Goal: Transaction & Acquisition: Obtain resource

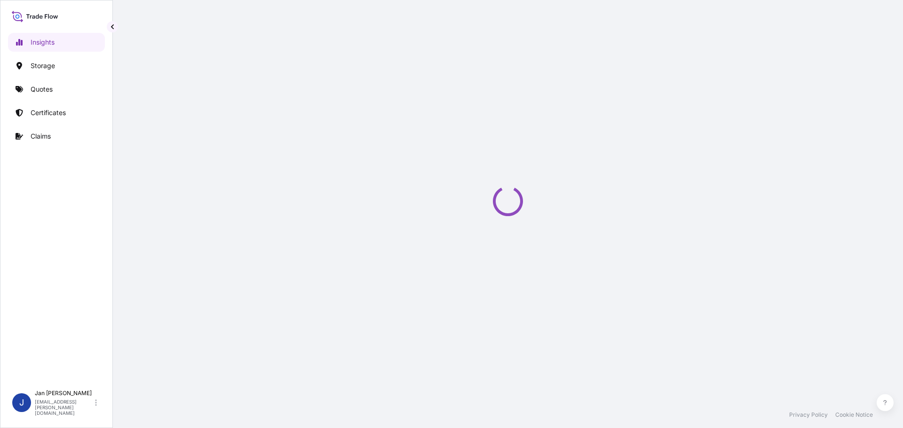
select select "2025"
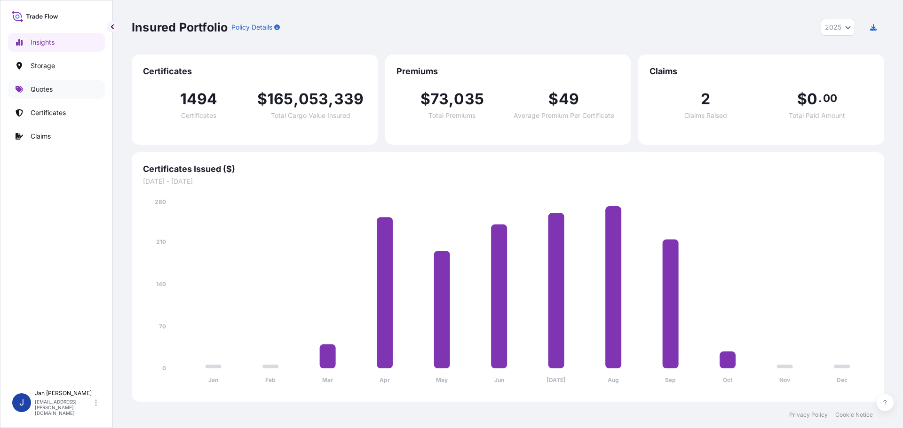
click at [69, 93] on link "Quotes" at bounding box center [56, 89] width 97 height 19
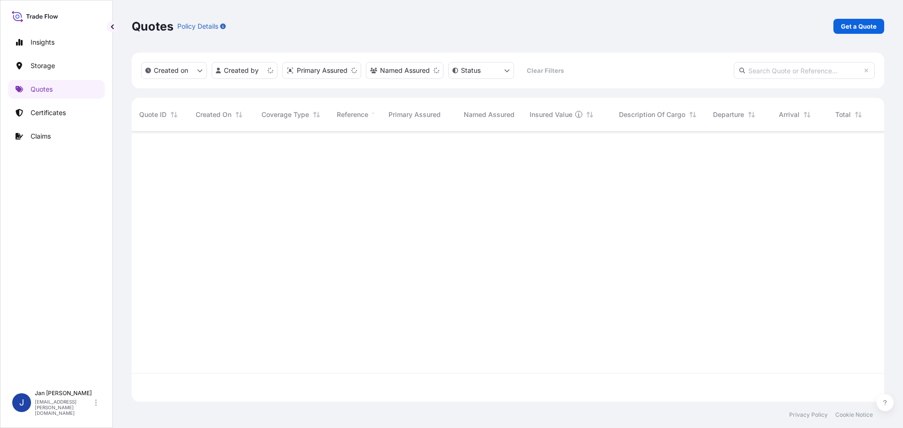
scroll to position [269, 745]
click at [847, 22] on p "Get a Quote" at bounding box center [859, 26] width 36 height 9
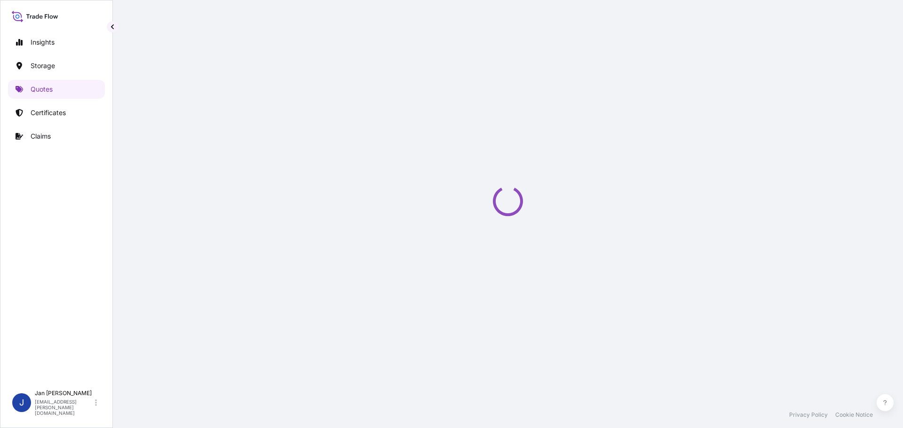
select select "Water"
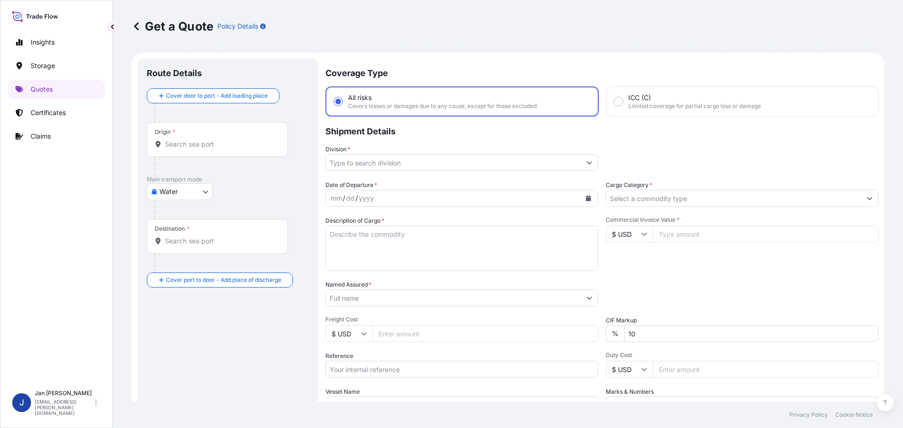
scroll to position [15, 0]
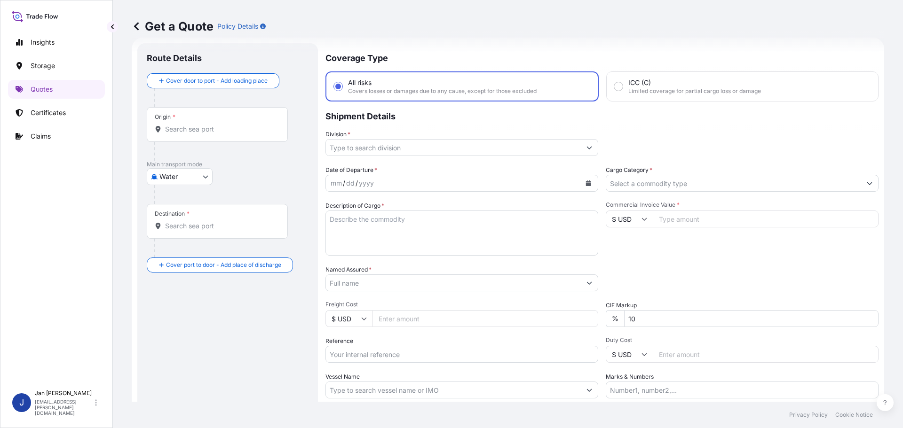
click at [404, 392] on input "Vessel Name" at bounding box center [453, 390] width 255 height 17
paste input "CMA CGM SCANDOLA"
type input "CMA CGM SCANDOLA"
click at [418, 364] on div "Date of Departure * mm / dd / yyyy Cargo Category * Description of Cargo * Comm…" at bounding box center [601, 282] width 553 height 233
paste input "1187443835"
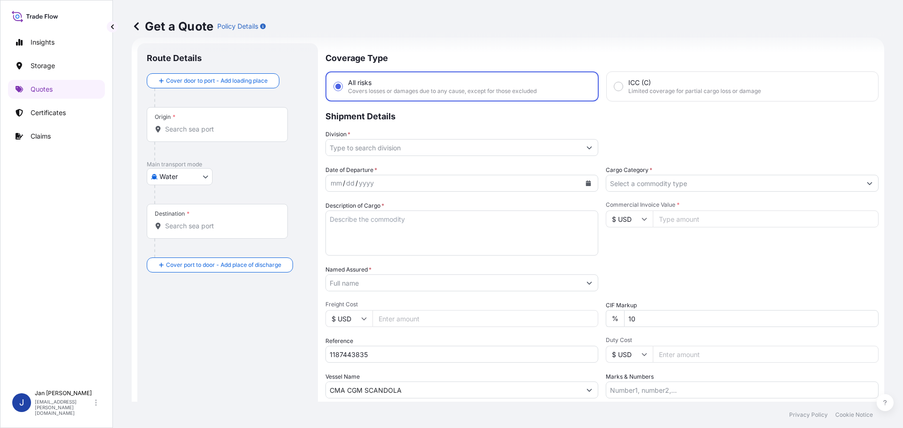
click at [415, 348] on input "1187443835" at bounding box center [461, 354] width 273 height 17
type input "1187443835 /"
click at [253, 128] on input "Origin *" at bounding box center [220, 129] width 111 height 9
paste input "FOS SUR MER"
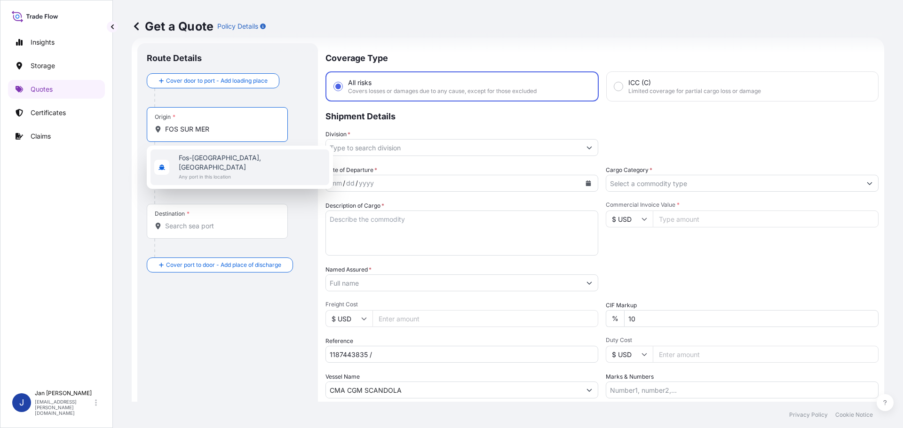
click at [242, 158] on span "Fos-[GEOGRAPHIC_DATA], [GEOGRAPHIC_DATA]" at bounding box center [252, 162] width 147 height 19
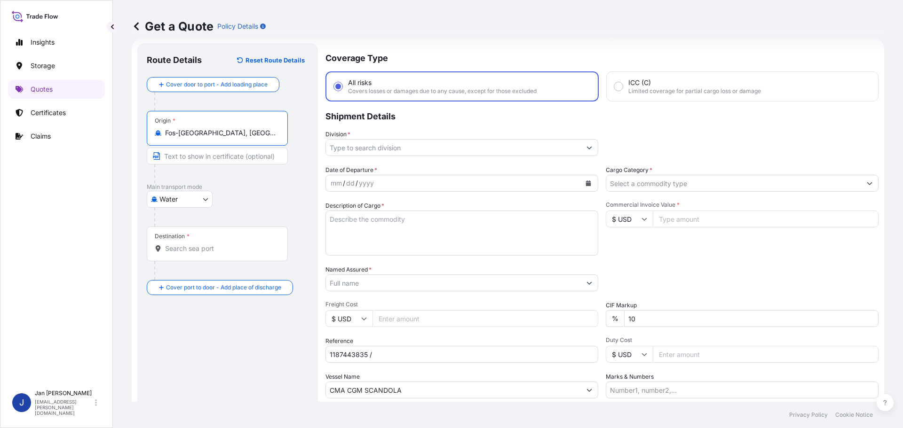
type input "Fos-[GEOGRAPHIC_DATA], [GEOGRAPHIC_DATA]"
click at [274, 204] on div "Water Air Water Inland" at bounding box center [228, 199] width 162 height 17
click at [206, 250] on input "Destination *" at bounding box center [220, 248] width 111 height 9
paste input "THESSALONIKI"
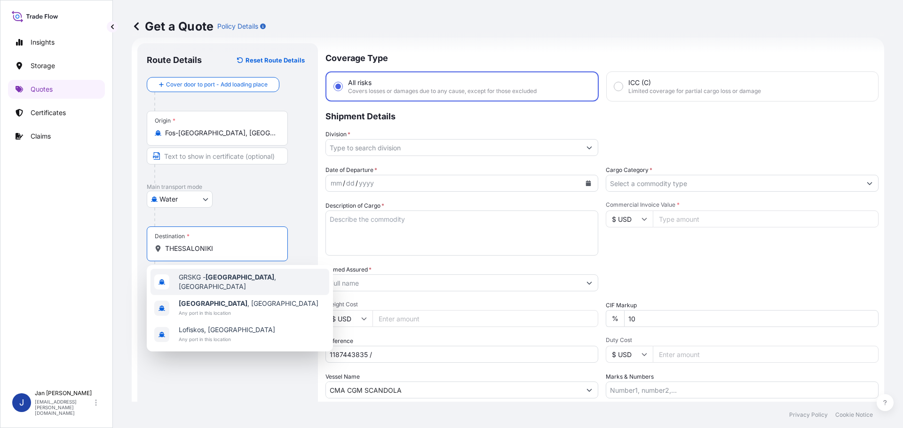
click at [214, 288] on div "GRSKG - [GEOGRAPHIC_DATA] , [GEOGRAPHIC_DATA]" at bounding box center [240, 282] width 179 height 26
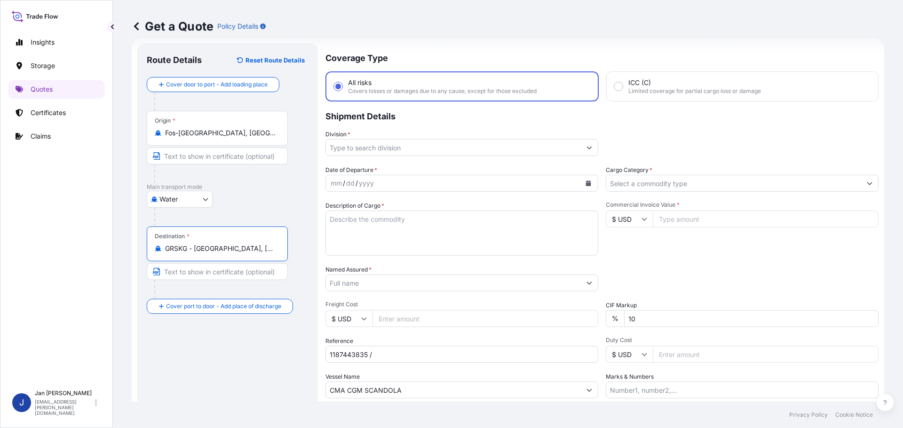
type input "GRSKG - [GEOGRAPHIC_DATA], [GEOGRAPHIC_DATA]"
click at [256, 190] on p "Main transport mode" at bounding box center [228, 187] width 162 height 8
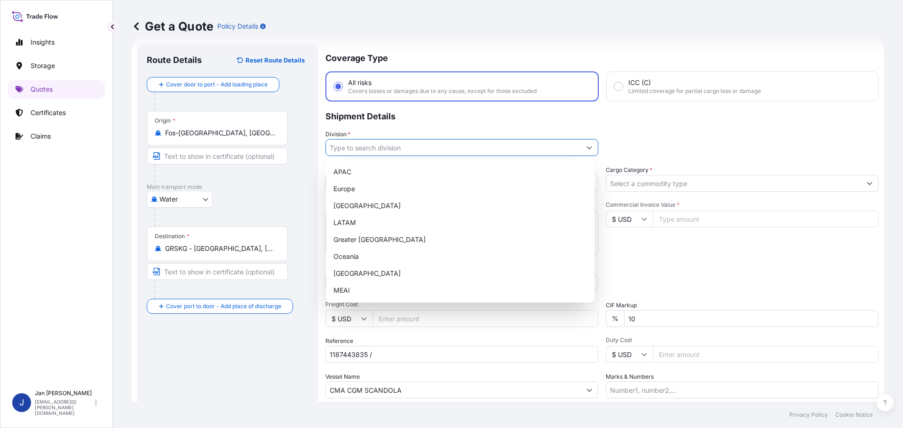
click at [504, 148] on input "Division *" at bounding box center [453, 147] width 255 height 17
click at [402, 193] on div "Europe" at bounding box center [460, 189] width 261 height 17
type input "Europe"
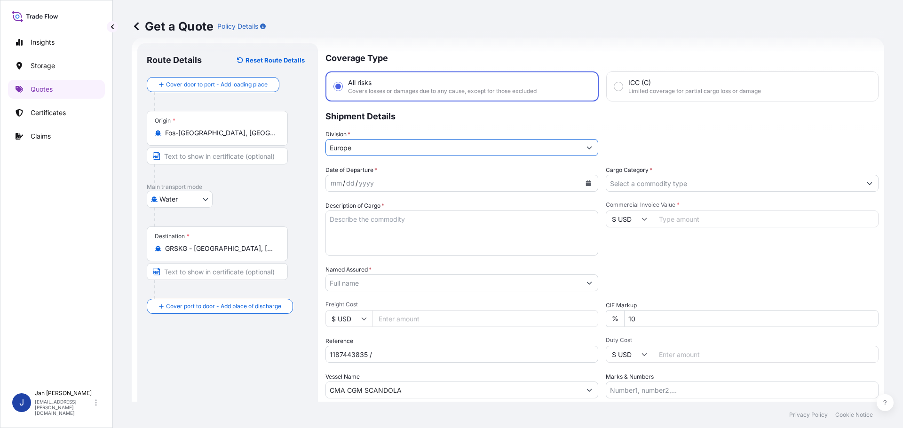
click at [707, 183] on input "Cargo Category *" at bounding box center [733, 183] width 255 height 17
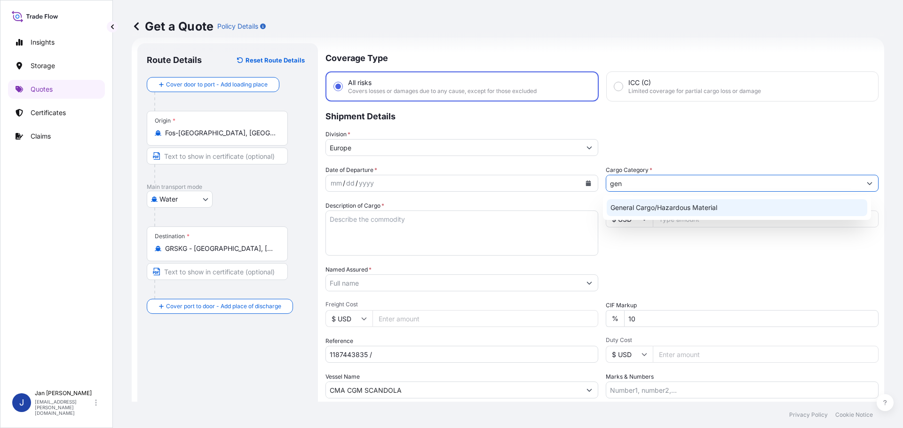
click at [697, 205] on div "General Cargo/Hazardous Material" at bounding box center [737, 207] width 261 height 17
type input "General Cargo/Hazardous Material"
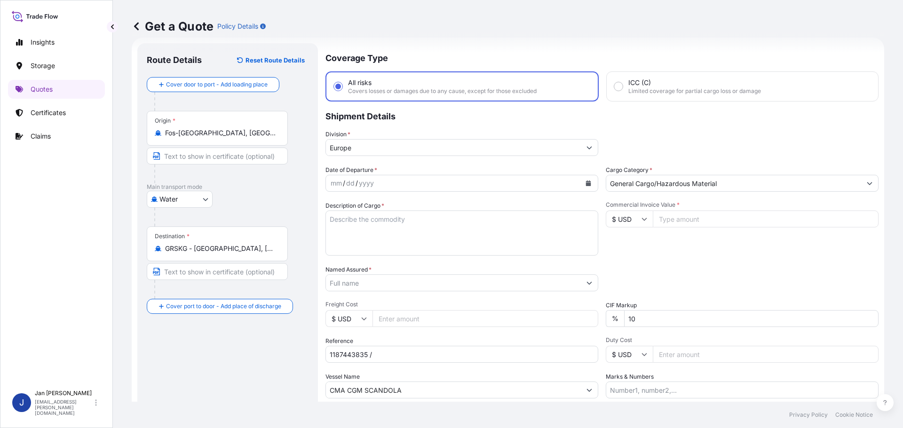
drag, startPoint x: 692, startPoint y: 121, endPoint x: 691, endPoint y: 127, distance: 6.3
click at [692, 123] on p "Shipment Details" at bounding box center [601, 116] width 553 height 28
click at [587, 180] on button "Calendar" at bounding box center [588, 183] width 15 height 15
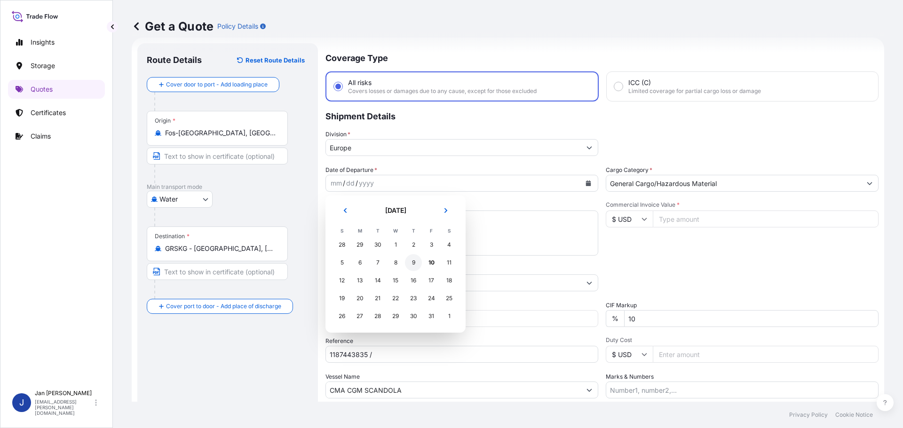
click at [414, 263] on div "9" at bounding box center [413, 262] width 17 height 17
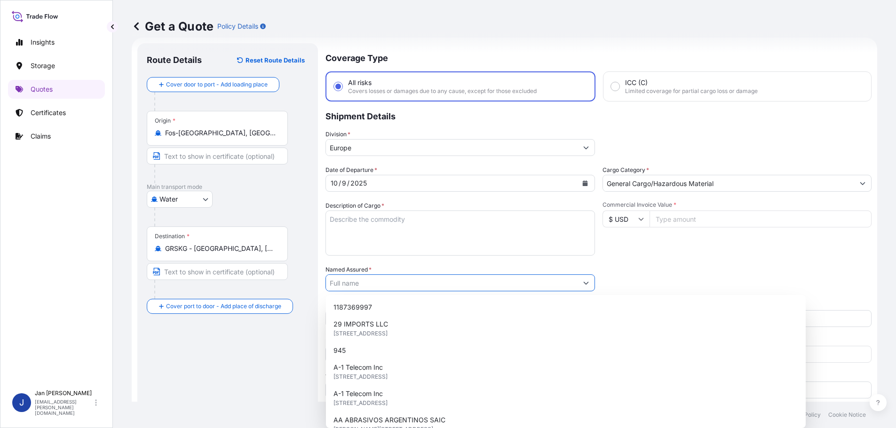
click at [421, 282] on input "Named Assured *" at bounding box center [452, 283] width 252 height 17
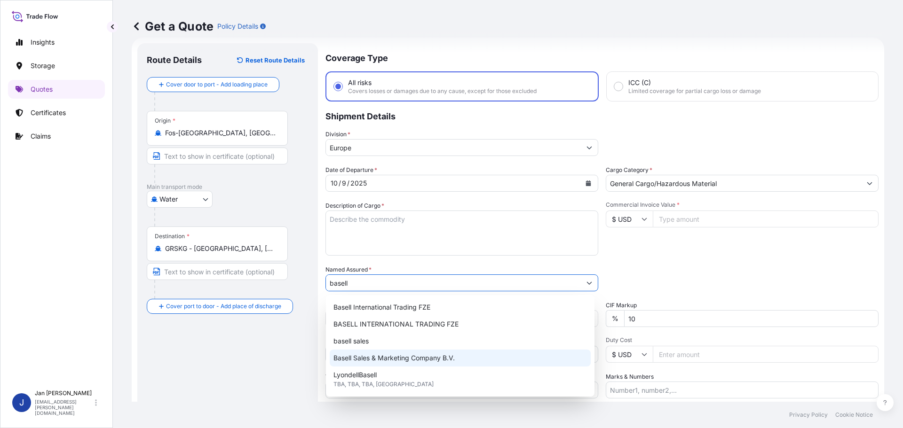
click at [424, 355] on span "Basell Sales & Marketing Company B.V." at bounding box center [393, 358] width 121 height 9
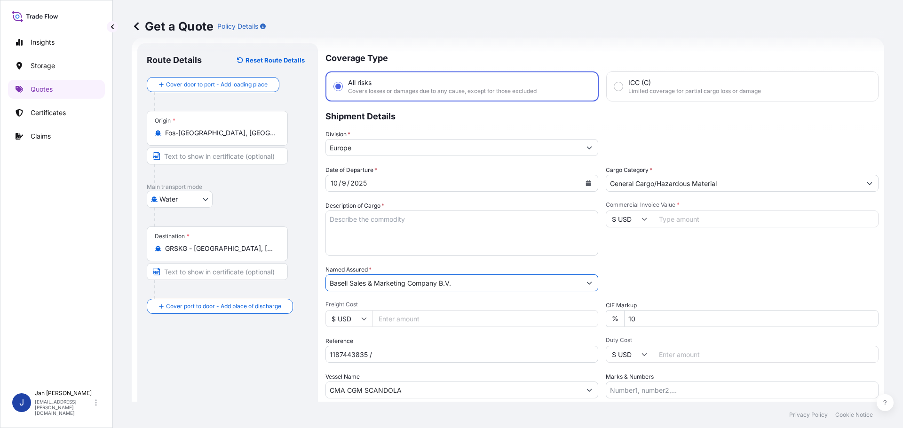
type input "Basell Sales & Marketing Company B.V."
click at [647, 278] on div "Packing Category Type to search a container mode Please select a primary mode o…" at bounding box center [742, 278] width 273 height 26
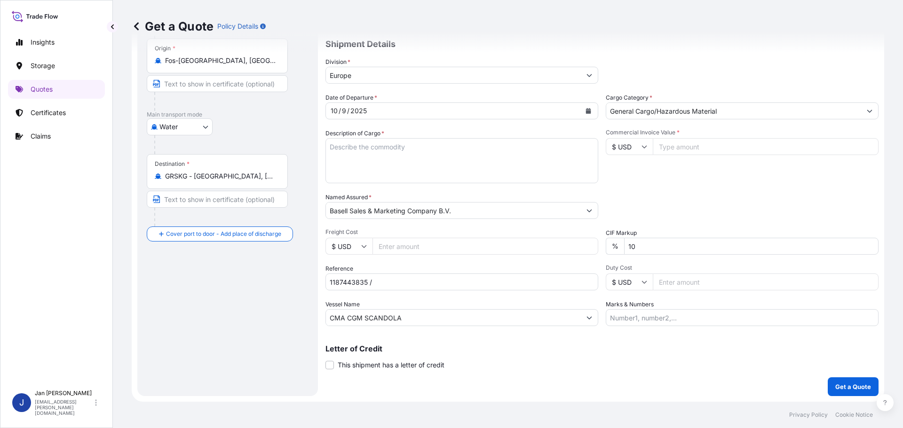
scroll to position [9, 0]
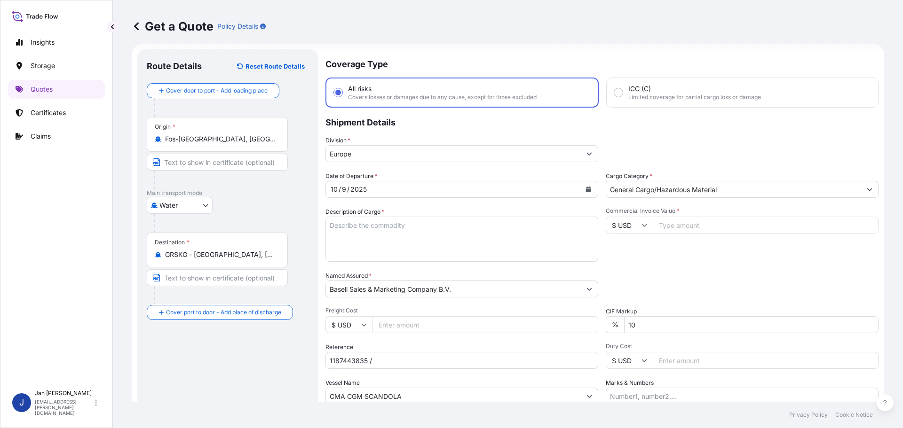
click at [721, 228] on input "Commercial Invoice Value *" at bounding box center [766, 225] width 226 height 17
paste input "376407.84"
type input "376407.84"
click at [610, 227] on input "$ USD" at bounding box center [629, 225] width 47 height 17
click at [623, 250] on div "€ EUR" at bounding box center [626, 251] width 40 height 18
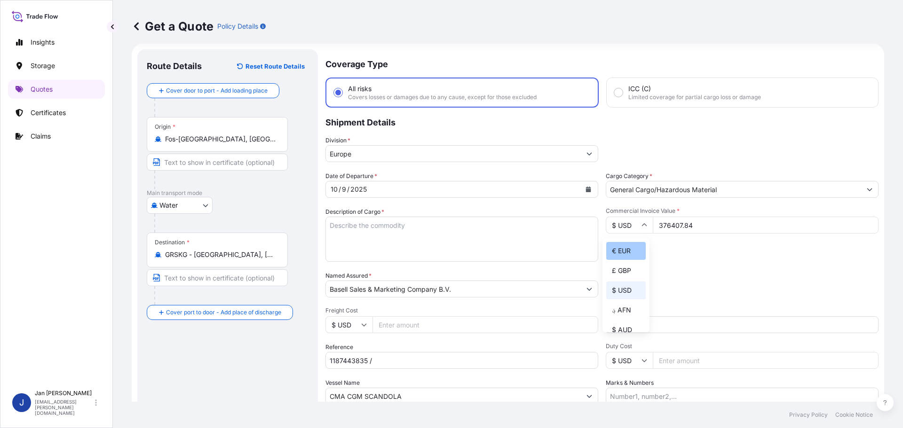
type input "€ EUR"
click at [746, 278] on div "Packing Category Type to search a container mode Please select a primary mode o…" at bounding box center [742, 284] width 273 height 26
click at [447, 358] on input "1187443835 /" at bounding box center [461, 360] width 273 height 17
paste input "5013245556 / 304275448"
type input "1187443835 / 5013245556 / 304275448"
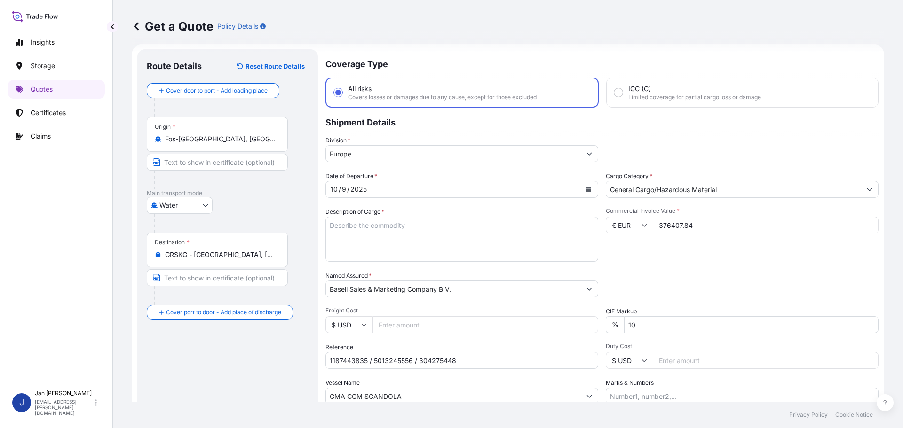
click at [464, 222] on textarea "Description of Cargo *" at bounding box center [461, 239] width 273 height 45
click at [467, 230] on textarea "Description of Cargo *" at bounding box center [461, 239] width 273 height 45
paste textarea "POLYETHYLENE 7920 BAGS LOADED ONTO 144 PALLETS LOADED INTO 8 40' HIGH CUBE CONT…"
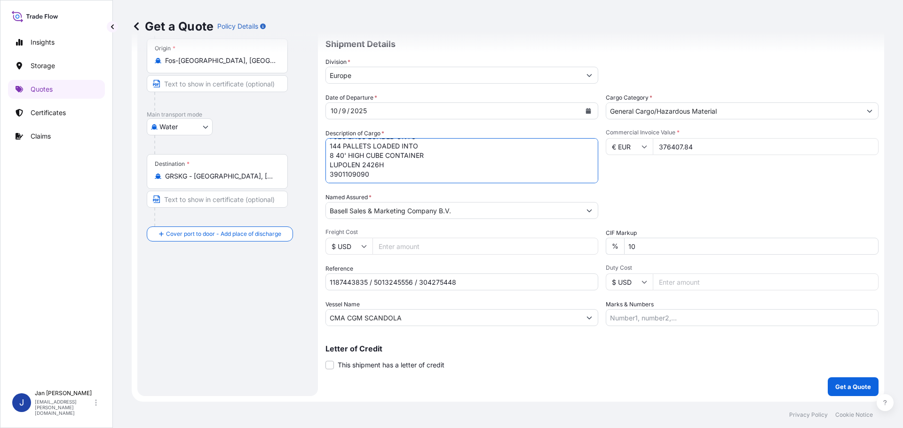
type textarea "POLYETHYLENE 7920 BAGS LOADED ONTO 144 PALLETS LOADED INTO 8 40' HIGH CUBE CONT…"
click at [828, 379] on button "Get a Quote" at bounding box center [853, 387] width 51 height 19
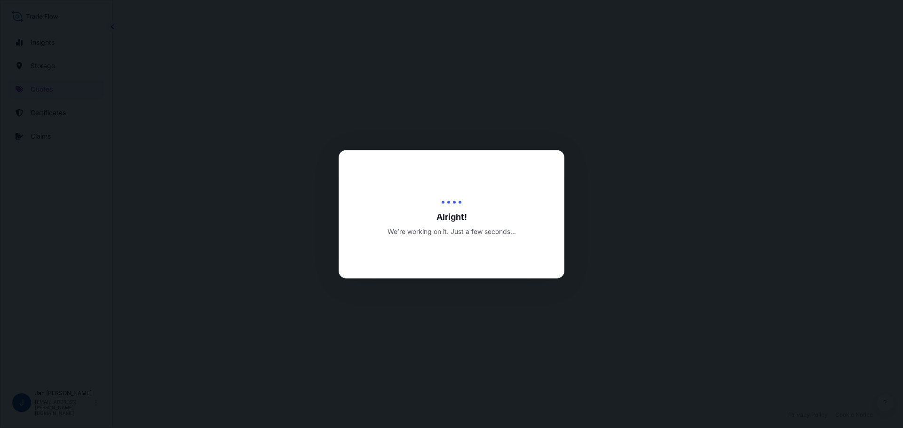
select select "Water"
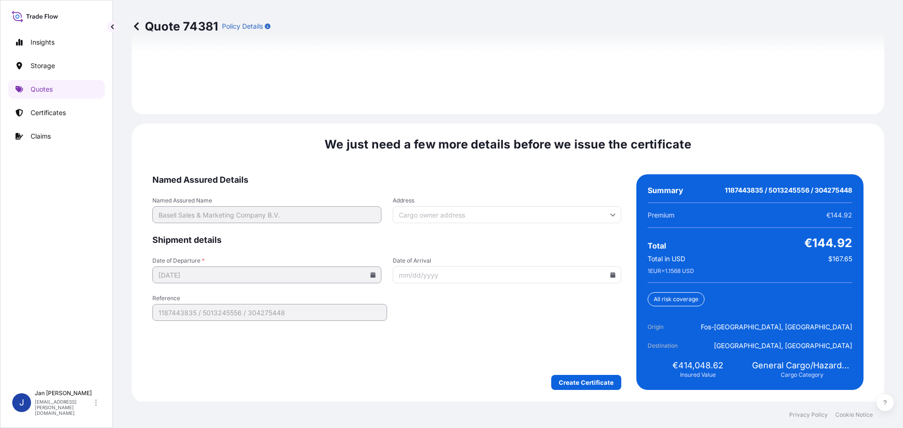
scroll to position [1365, 0]
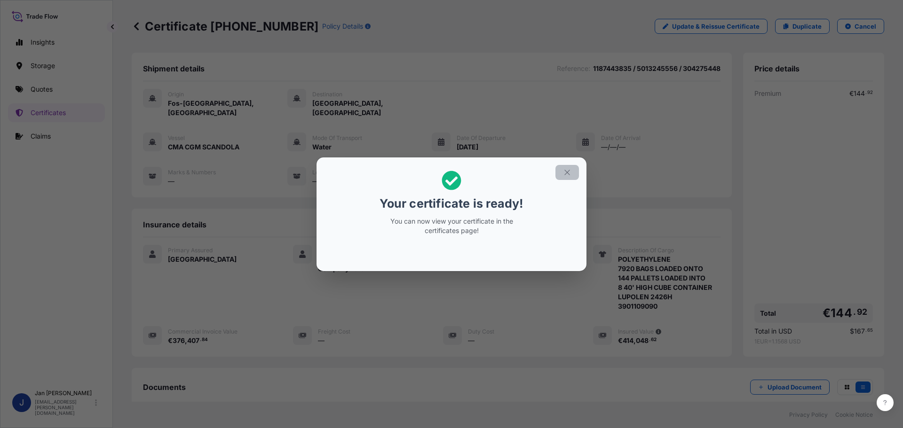
click at [571, 175] on button "button" at bounding box center [567, 172] width 24 height 15
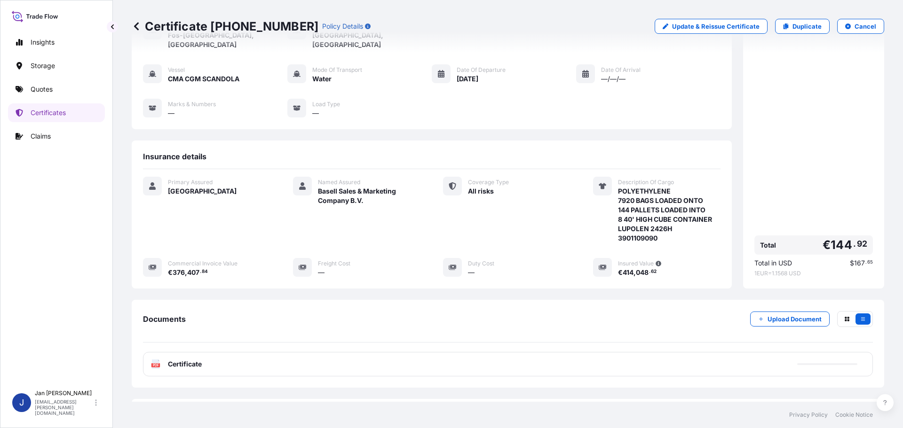
scroll to position [103, 0]
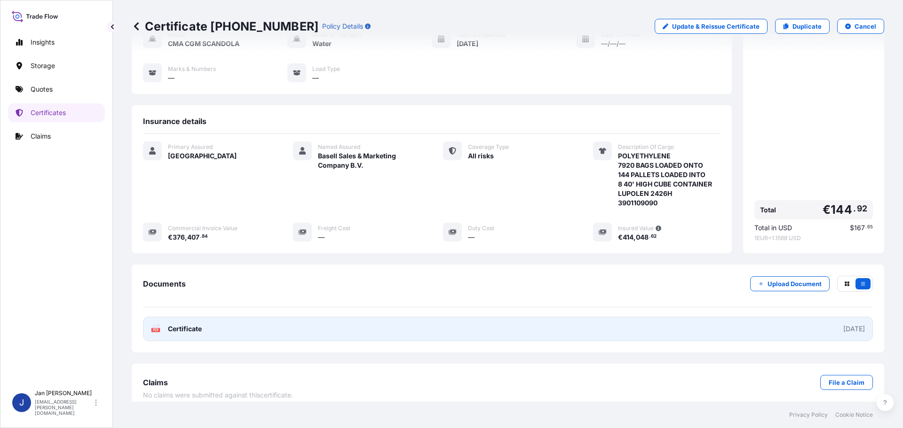
click at [181, 325] on span "Certificate" at bounding box center [185, 329] width 34 height 9
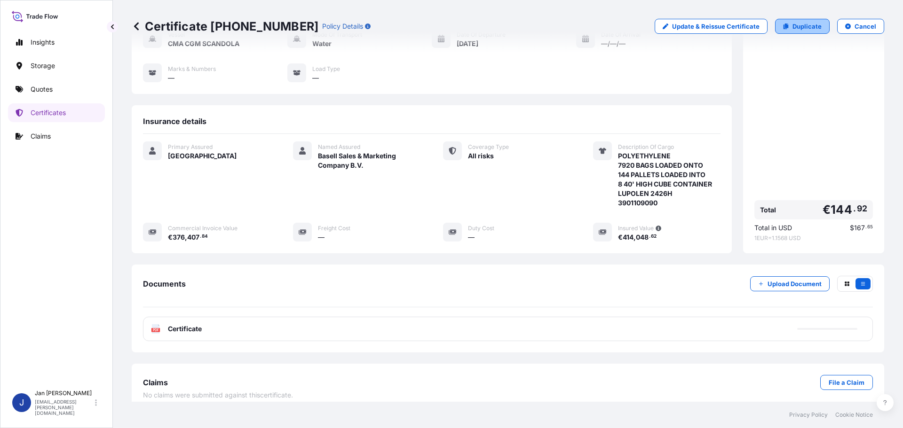
click at [805, 24] on p "Duplicate" at bounding box center [806, 26] width 29 height 9
select select "Water"
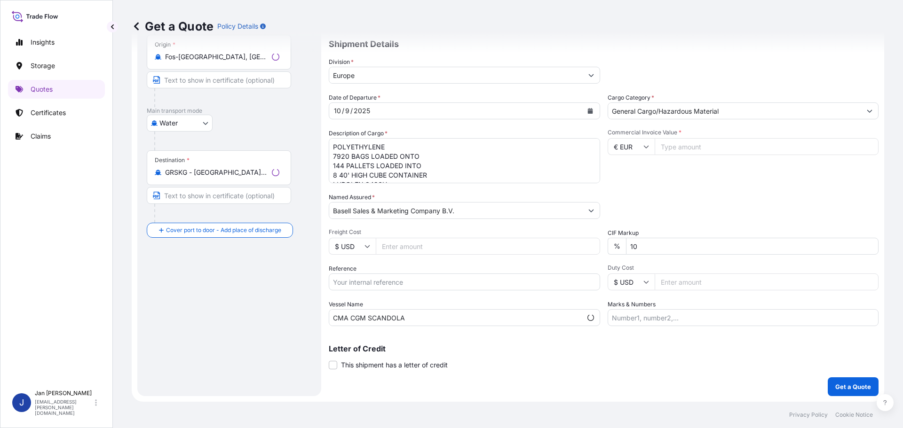
scroll to position [15, 0]
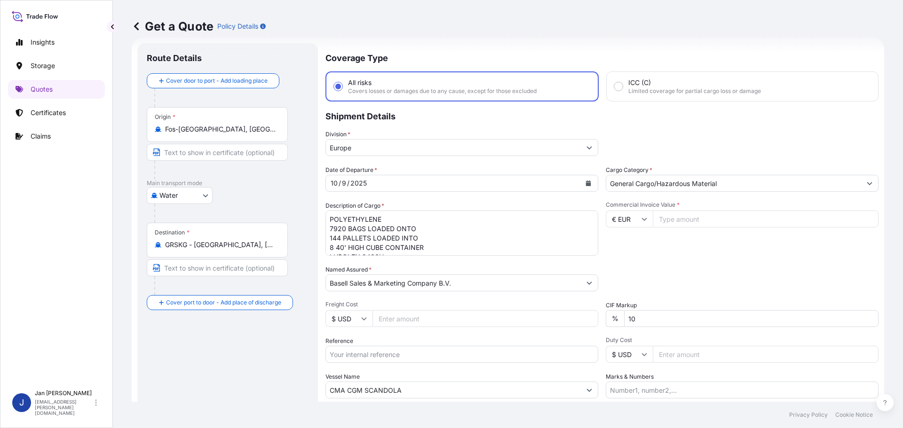
click at [487, 239] on textarea "POLYETHYLENE 7920 BAGS LOADED ONTO 144 PALLETS LOADED INTO 8 40' HIGH CUBE CONT…" at bounding box center [461, 233] width 273 height 45
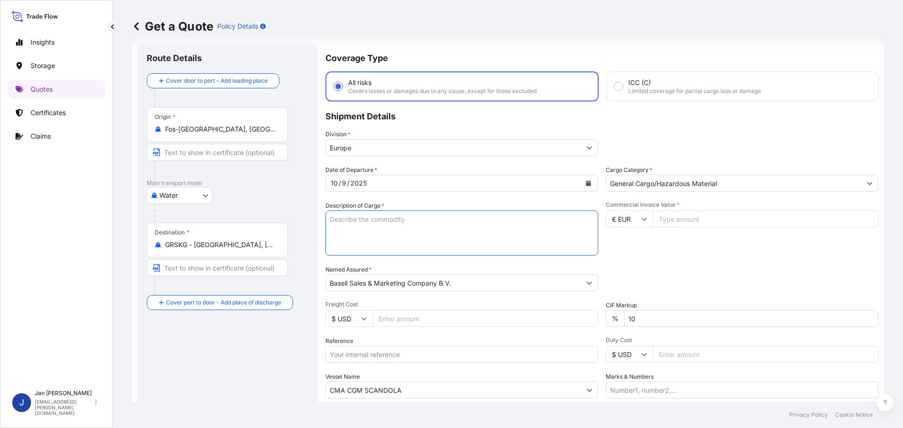
click at [724, 272] on div "Packing Category Type to search a container mode Please select a primary mode o…" at bounding box center [742, 278] width 273 height 26
click at [713, 218] on input "Commercial Invoice Value *" at bounding box center [766, 219] width 226 height 17
paste input "141152.94"
type input "141152.94"
click at [725, 266] on div "Packing Category Type to search a container mode Please select a primary mode o…" at bounding box center [742, 278] width 273 height 26
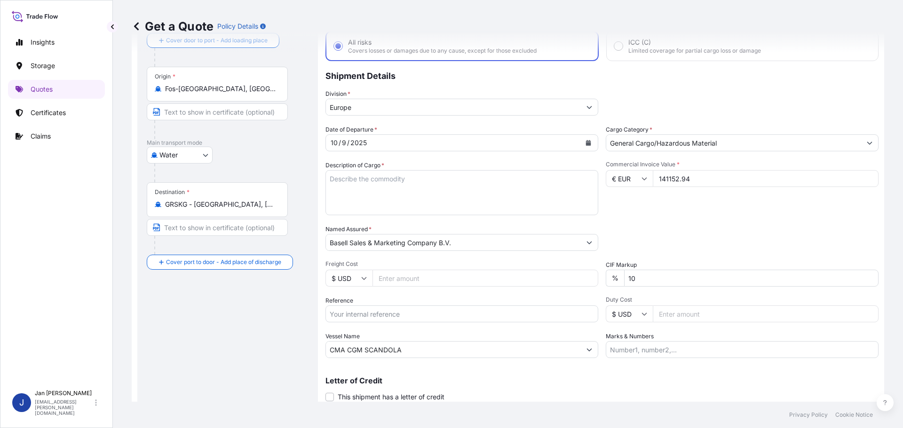
scroll to position [87, 0]
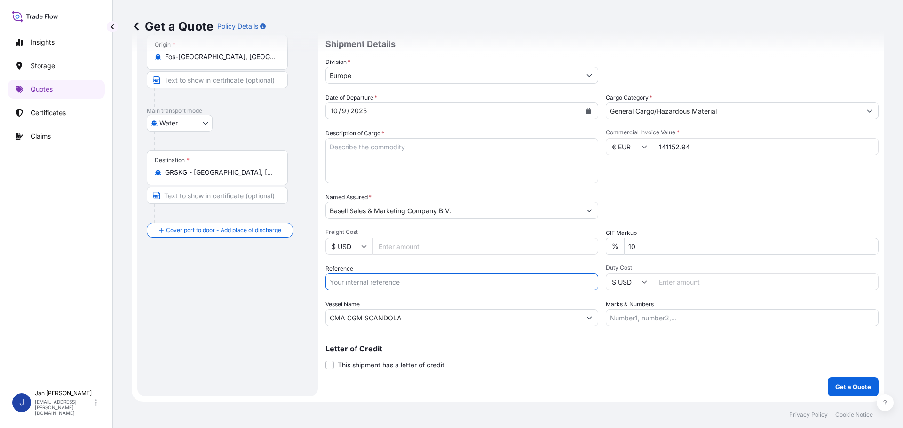
click at [395, 289] on input "Reference" at bounding box center [461, 282] width 273 height 17
paste input "1187438759"
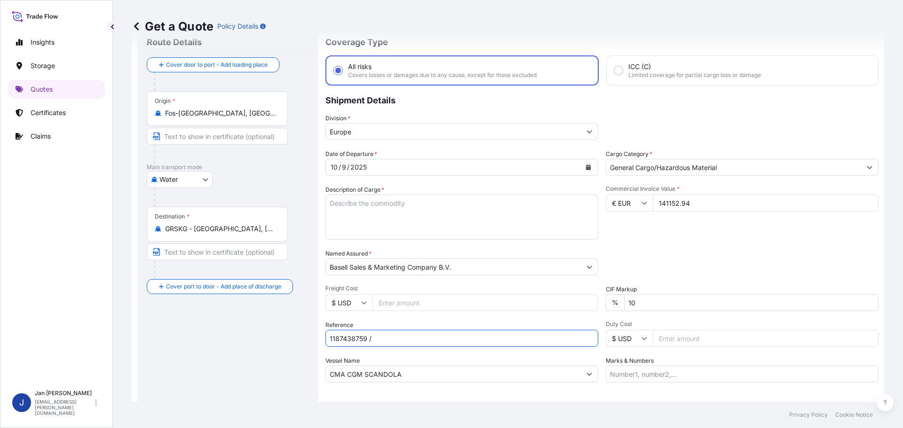
scroll to position [9, 0]
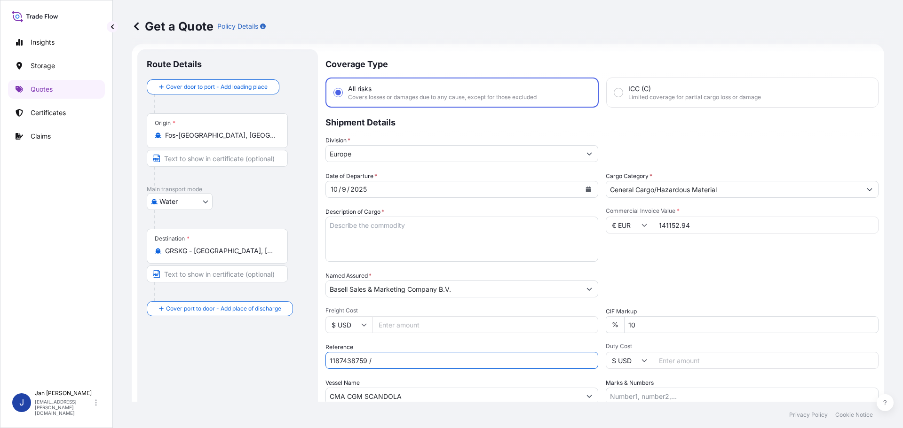
click at [725, 260] on div "Commercial Invoice Value * € EUR 141152.94" at bounding box center [742, 234] width 273 height 55
click at [588, 191] on button "Calendar" at bounding box center [588, 189] width 15 height 15
click at [413, 355] on input "1187438759 /" at bounding box center [461, 360] width 273 height 17
paste input "5013245813 / 304265716"
type input "1187438759 / 5013245813 / 304265716"
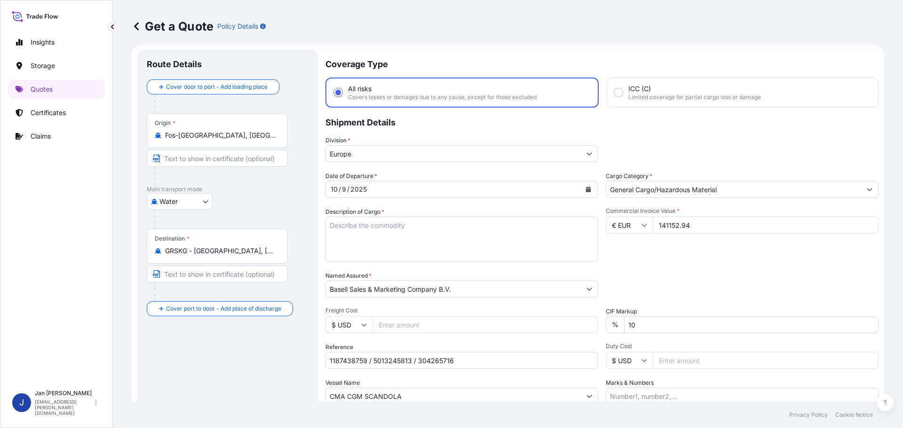
click at [408, 238] on textarea "POLYETHYLENE 7920 BAGS LOADED ONTO 144 PALLETS LOADED INTO 8 40' HIGH CUBE CONT…" at bounding box center [461, 239] width 273 height 45
paste textarea "POLYETHYLENE 5940 BAGS LOADED ONTO 108 PALLETS LOADED INTO 6 40' HIGH CUBE CONT…"
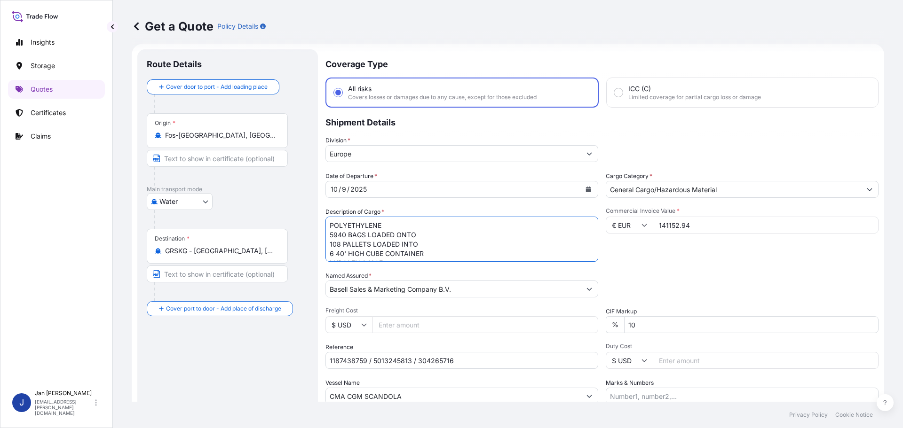
scroll to position [15, 0]
type textarea "POLYETHYLENE 5940 BAGS LOADED ONTO 108 PALLETS LOADED INTO 6 40' HIGH CUBE CONT…"
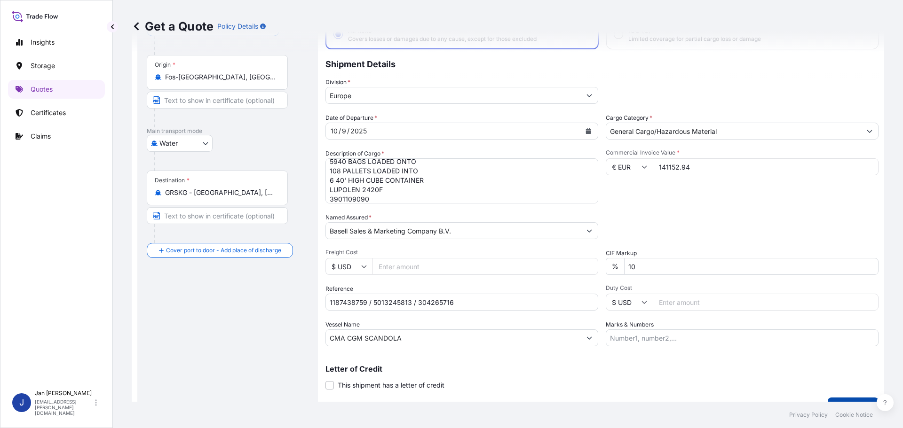
scroll to position [87, 0]
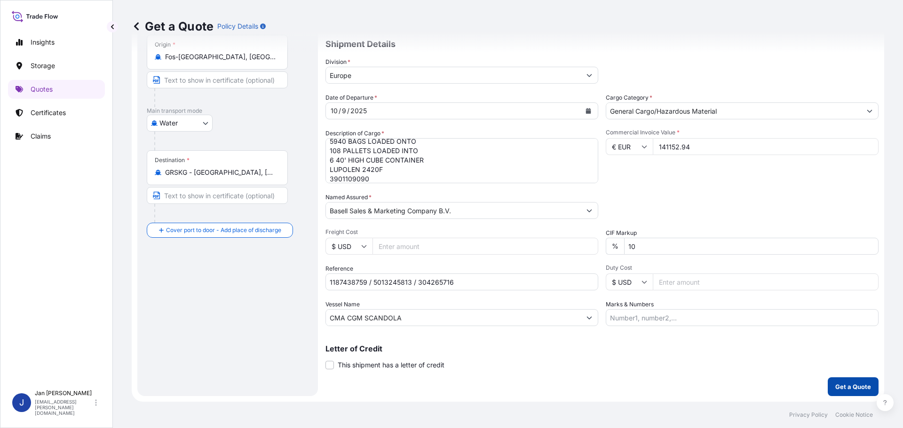
click at [865, 391] on button "Get a Quote" at bounding box center [853, 387] width 51 height 19
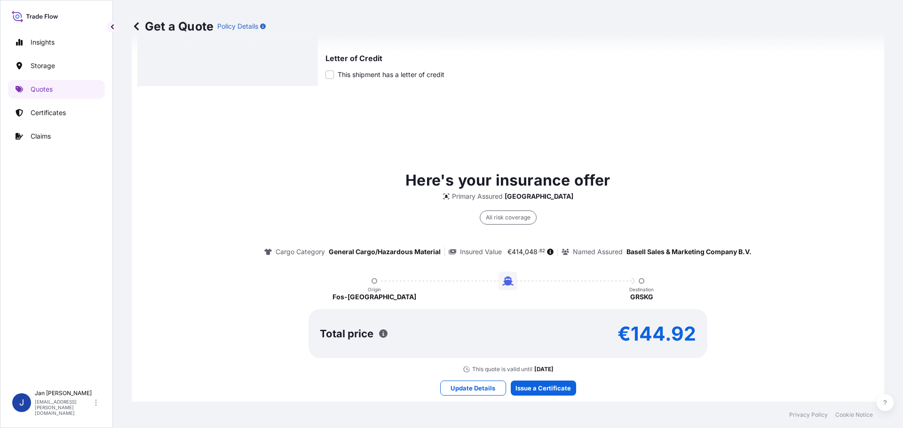
scroll to position [417, 0]
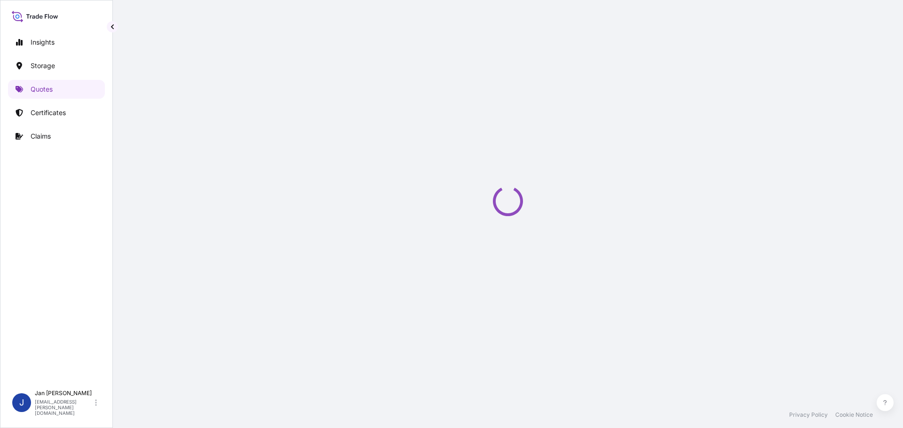
select select "Water"
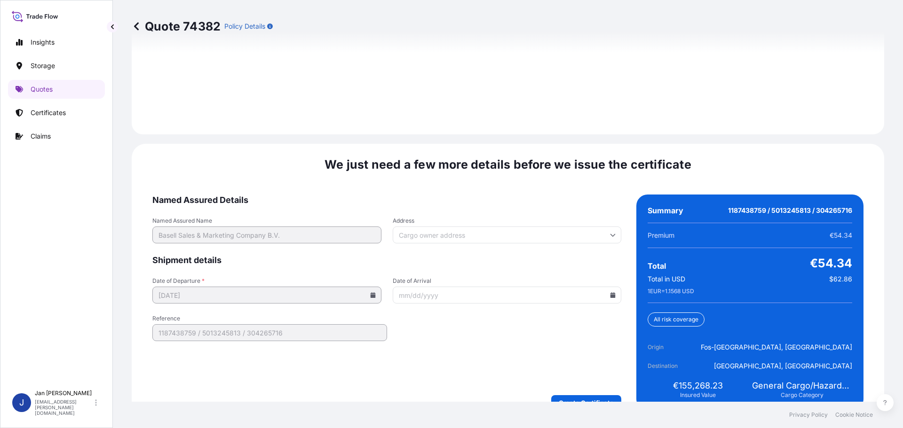
scroll to position [1365, 0]
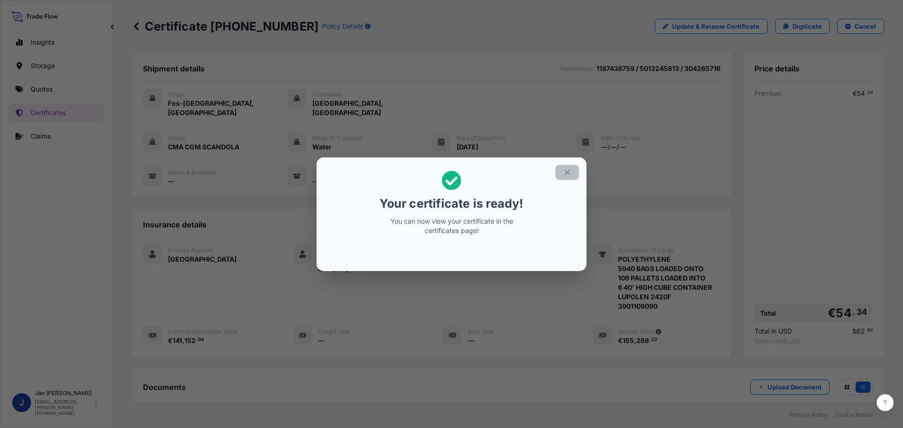
click at [565, 176] on icon "button" at bounding box center [567, 172] width 8 height 8
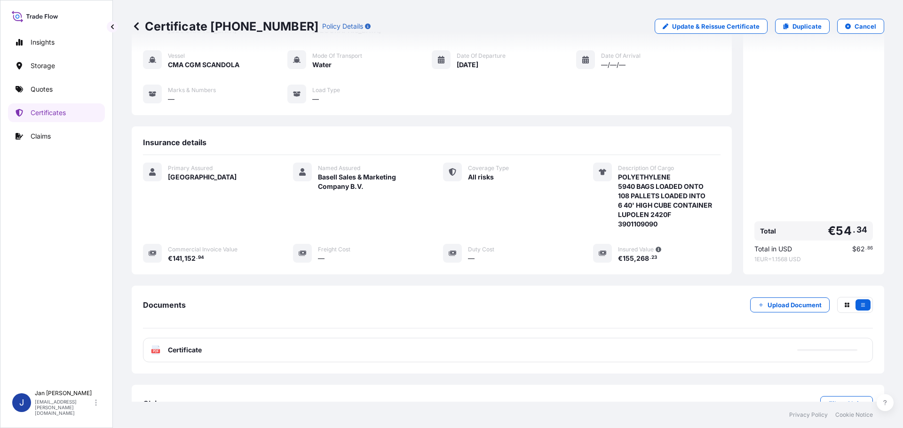
scroll to position [103, 0]
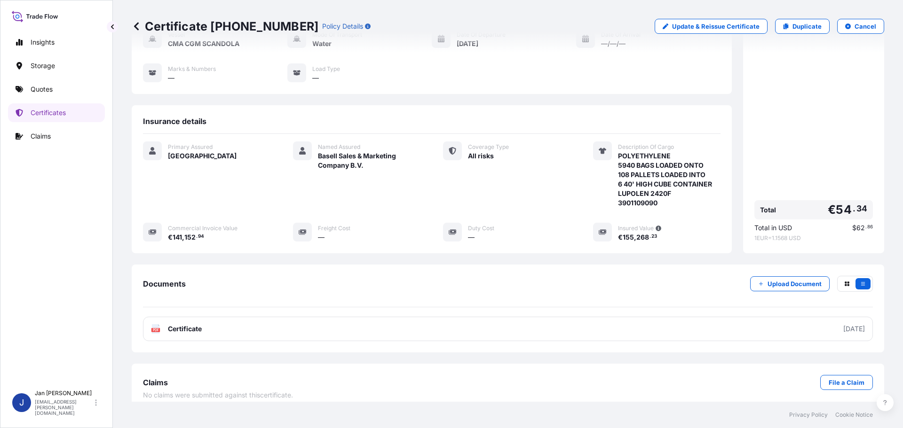
click at [247, 320] on link "PDF Certificate [DATE]" at bounding box center [508, 329] width 730 height 24
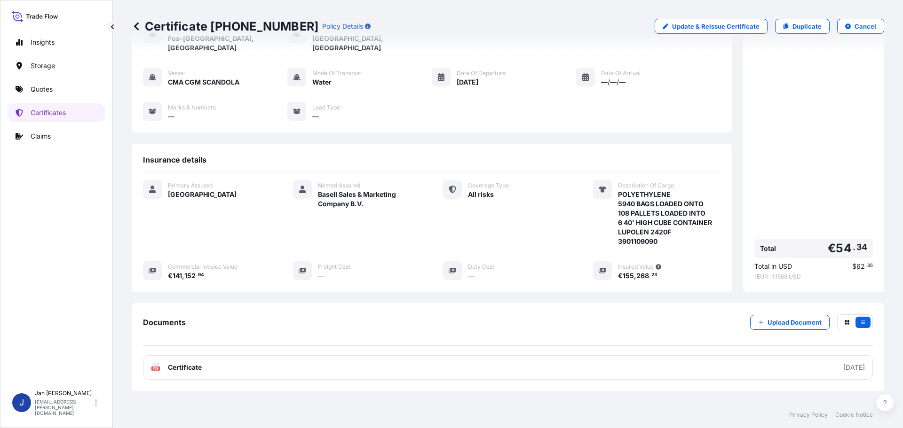
scroll to position [0, 0]
